Goal: Find specific page/section: Find specific page/section

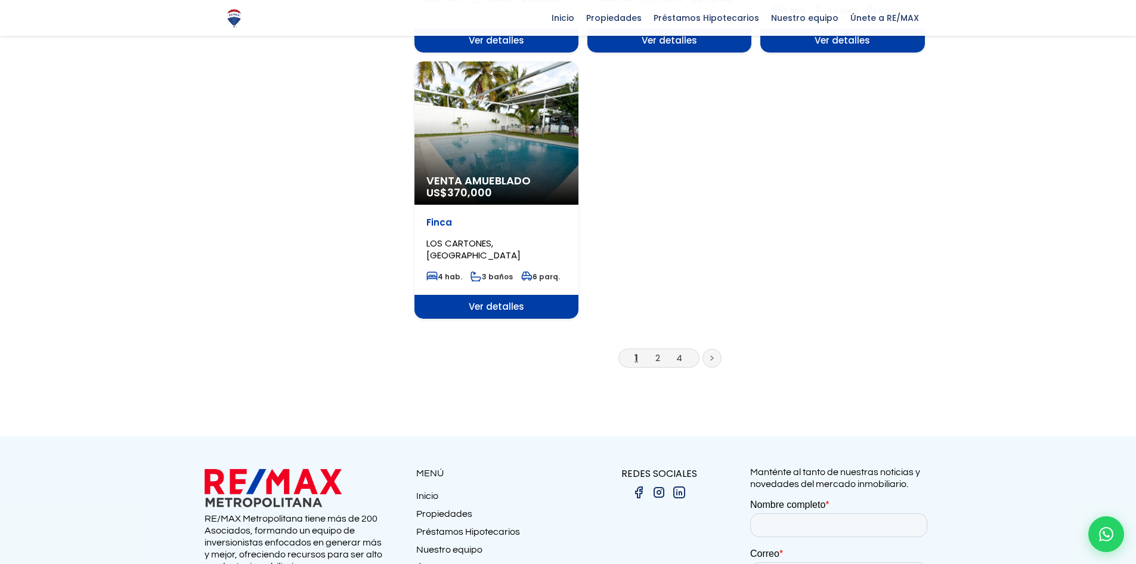
scroll to position [1491, 0]
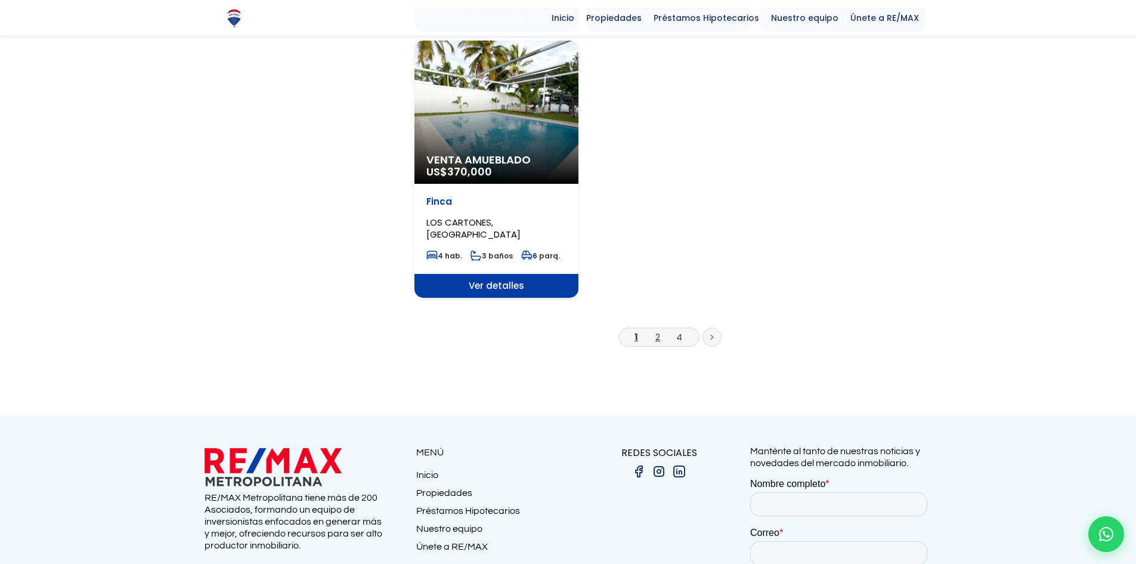
click at [660, 330] on link "2" at bounding box center [658, 336] width 5 height 13
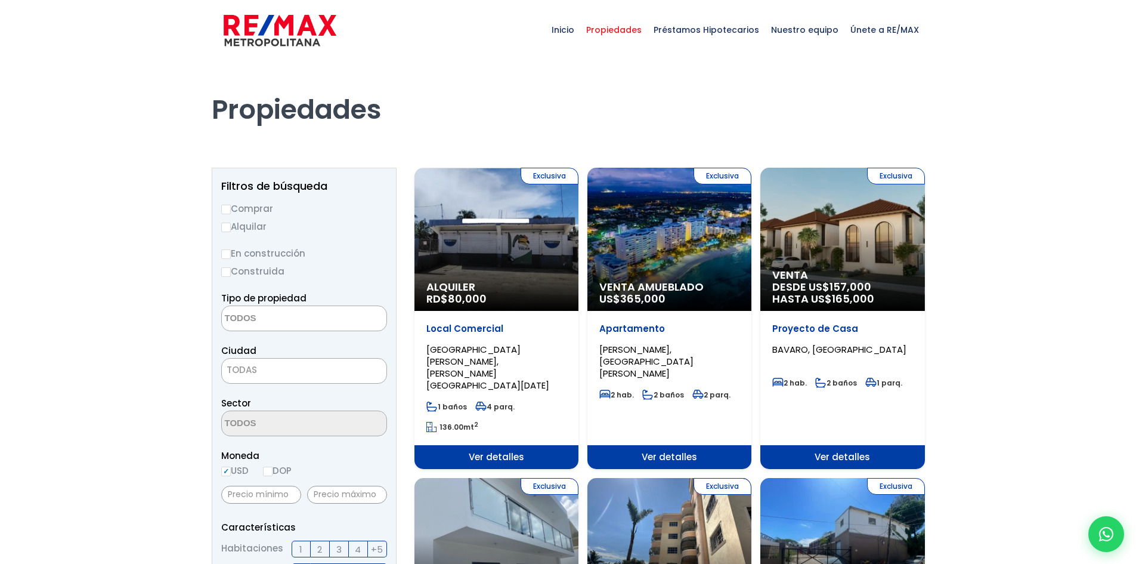
select select
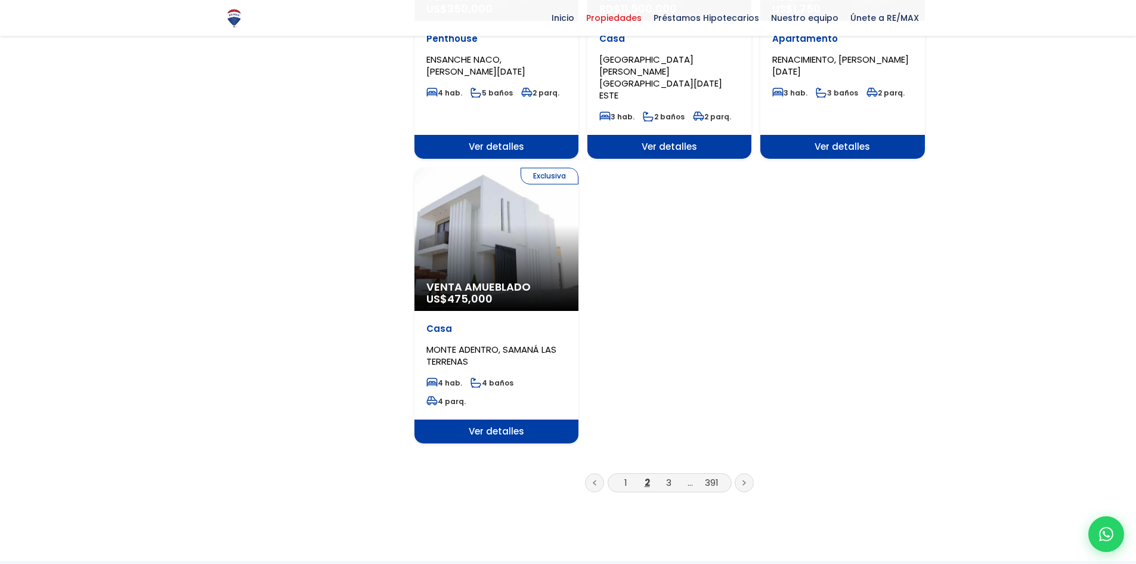
scroll to position [1491, 0]
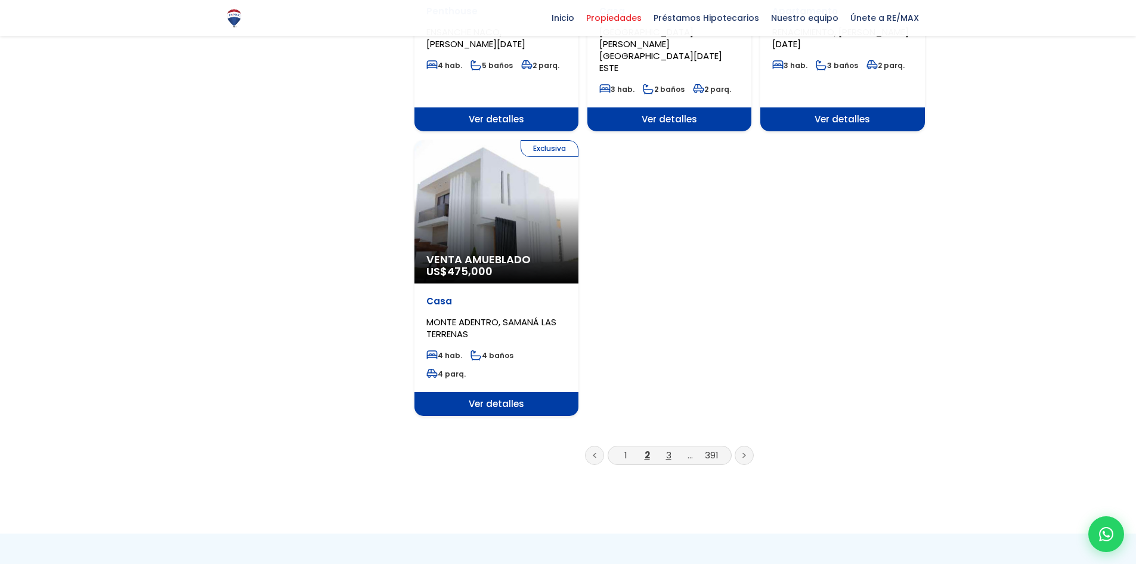
click at [668, 449] on link "3" at bounding box center [668, 455] width 5 height 13
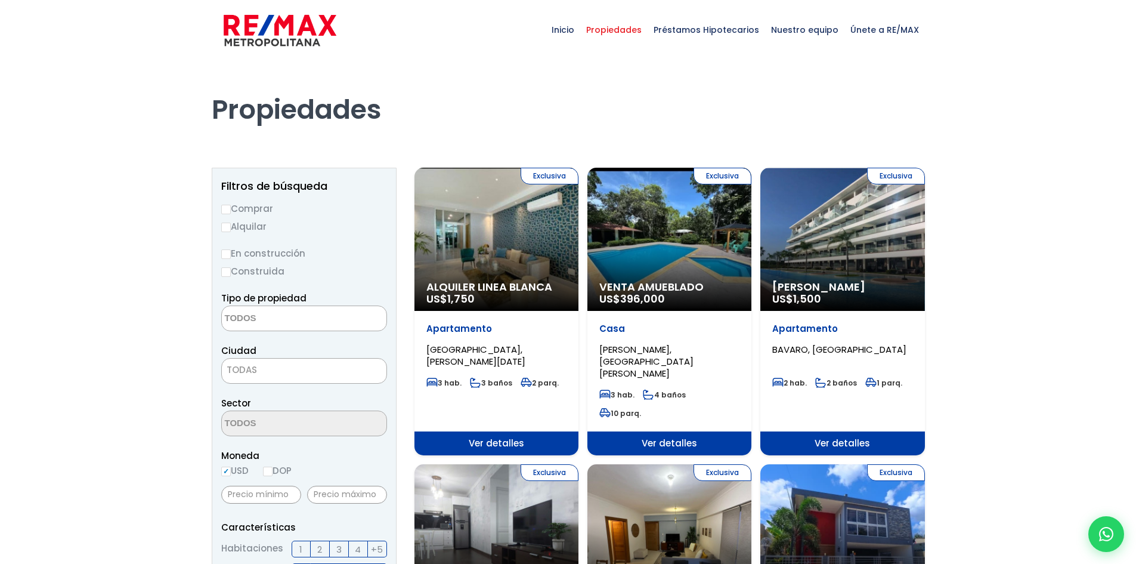
select select
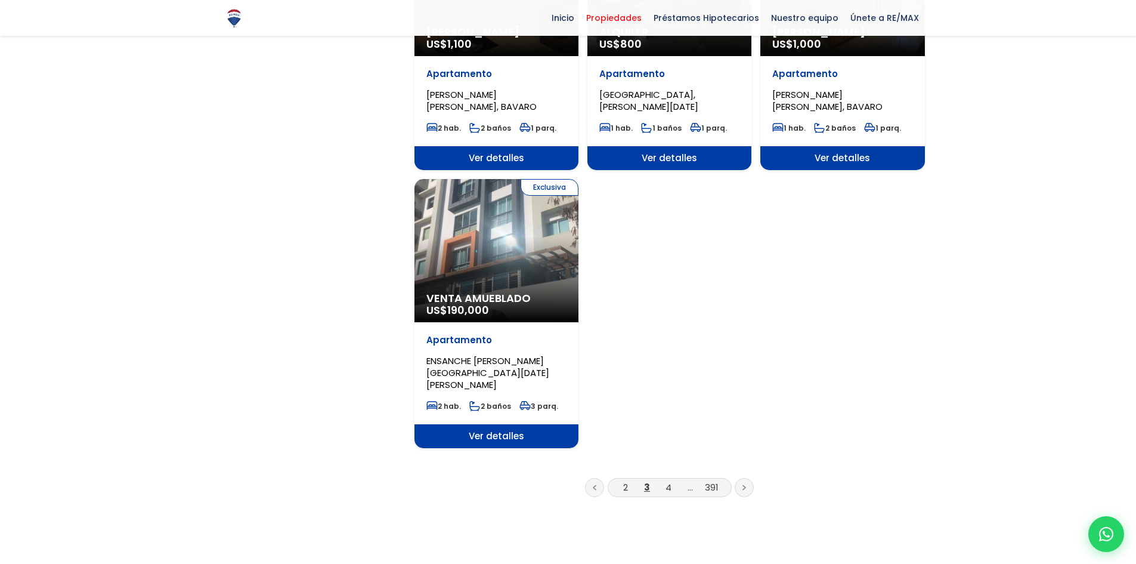
scroll to position [1432, 0]
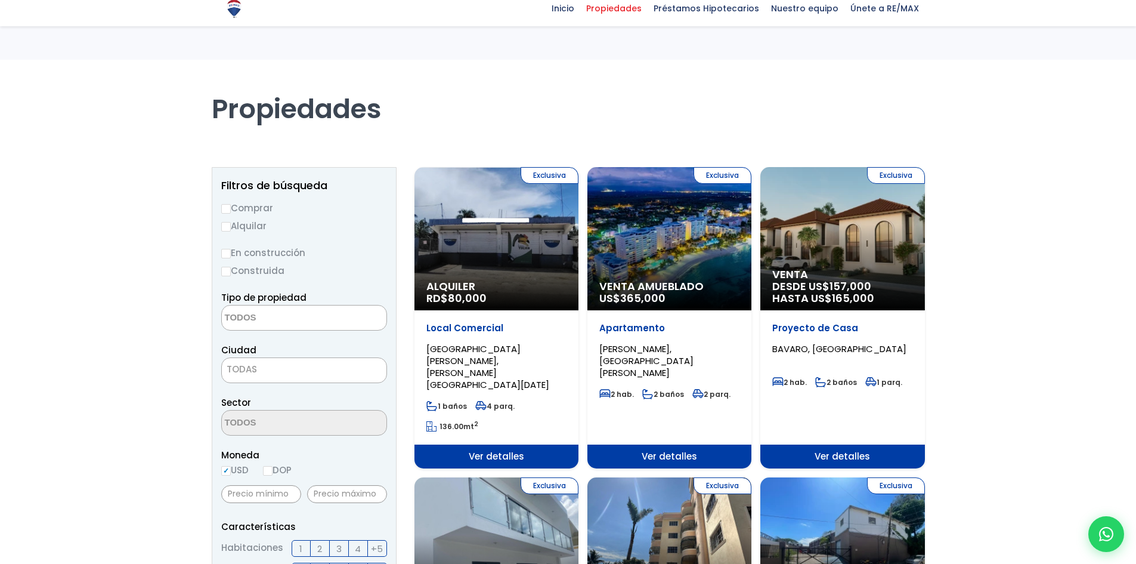
select select
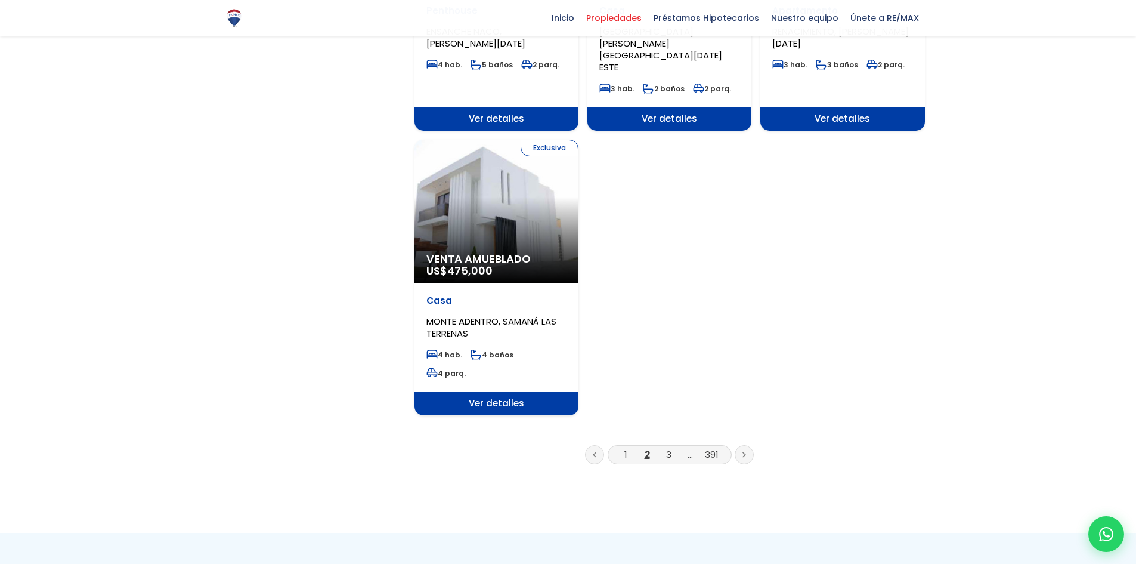
scroll to position [1491, 0]
